Goal: Communication & Community: Answer question/provide support

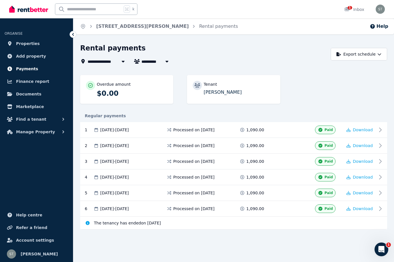
click at [28, 67] on span "Payments" at bounding box center [27, 68] width 22 height 7
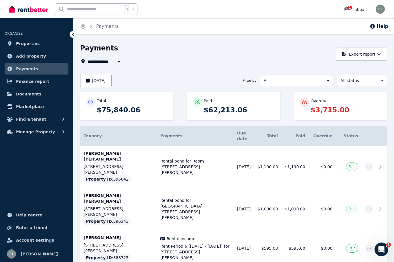
click at [350, 9] on span "1" at bounding box center [350, 7] width 5 height 3
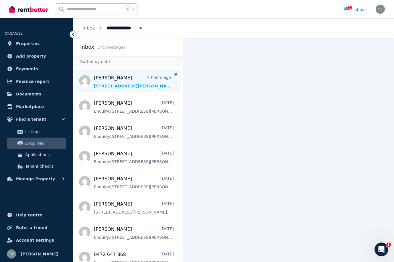
click at [133, 78] on span "Message list" at bounding box center [128, 80] width 110 height 23
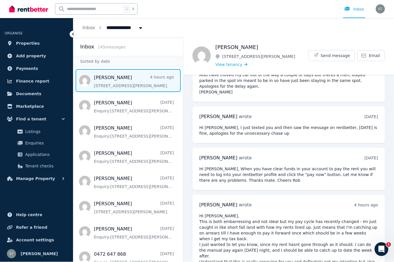
scroll to position [20, 0]
click at [340, 53] on span "Send message" at bounding box center [335, 56] width 29 height 6
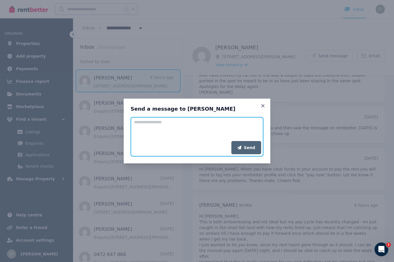
click at [153, 123] on textarea "Add your message" at bounding box center [197, 129] width 133 height 24
type textarea "**********"
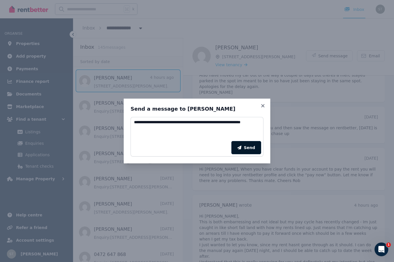
click at [249, 146] on button "Send" at bounding box center [246, 147] width 30 height 13
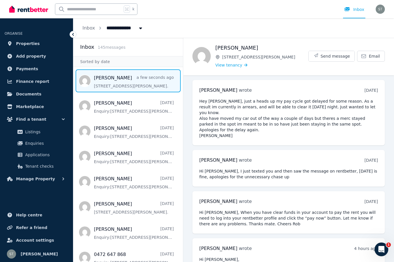
scroll to position [0, 0]
